Goal: Task Accomplishment & Management: Use online tool/utility

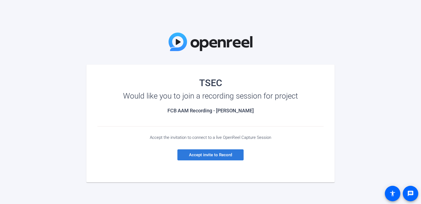
click at [230, 157] on span "Accept invite to Record" at bounding box center [210, 154] width 43 height 5
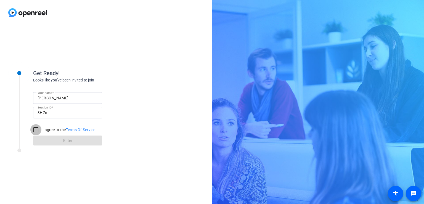
click at [38, 130] on input "I agree to the Terms Of Service" at bounding box center [35, 129] width 11 height 11
checkbox input "true"
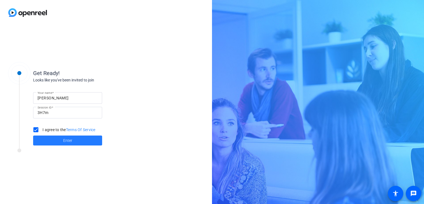
click at [60, 139] on span at bounding box center [67, 140] width 69 height 13
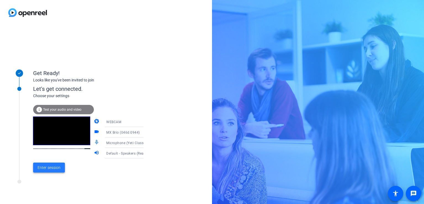
click at [57, 168] on span "Enter session" at bounding box center [49, 168] width 23 height 6
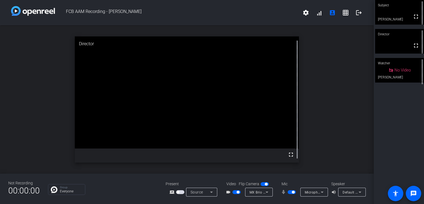
click at [404, 12] on video at bounding box center [399, 12] width 49 height 25
click at [292, 154] on mat-icon "fullscreen" at bounding box center [291, 154] width 7 height 7
